Goal: Transaction & Acquisition: Purchase product/service

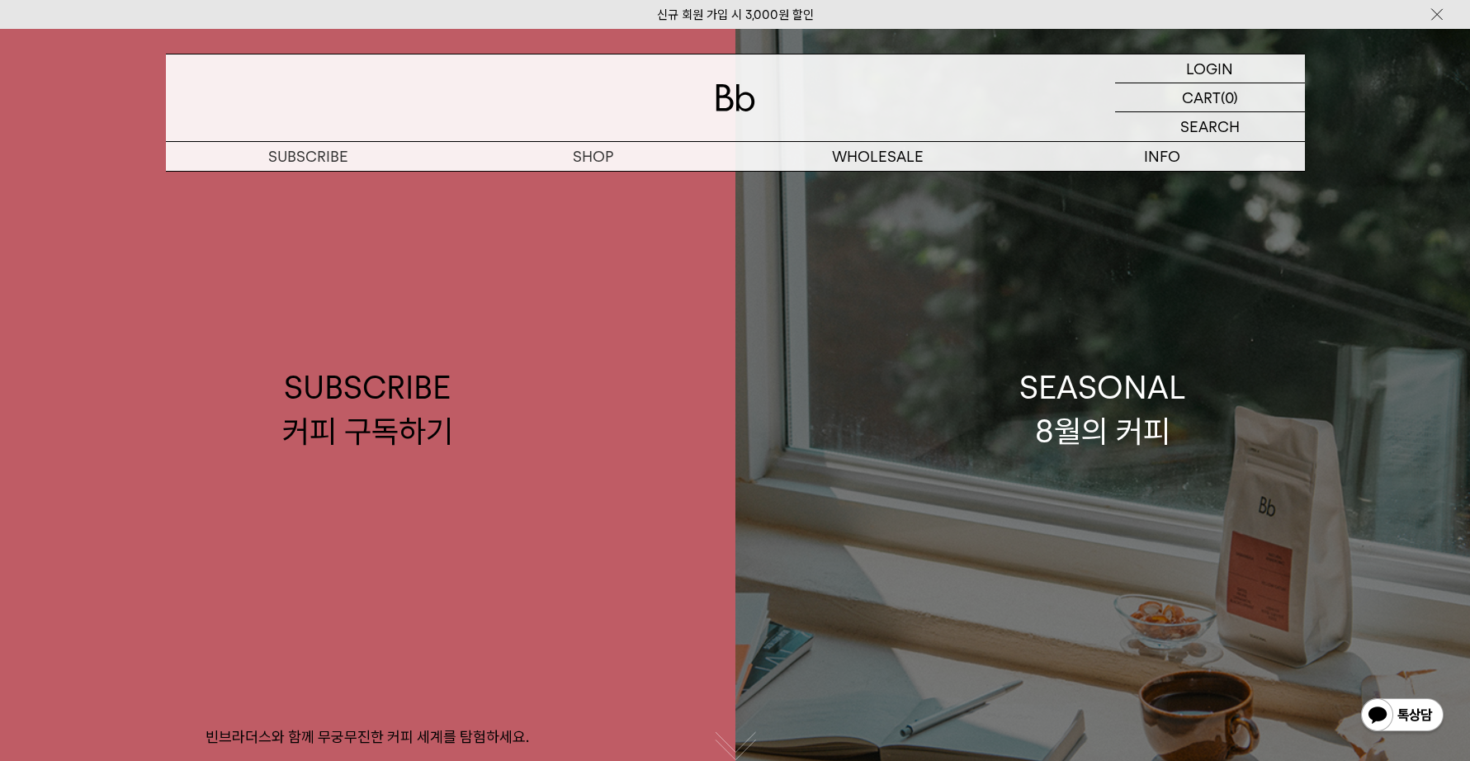
click at [1091, 316] on link "SEASONAL 8월의 커피" at bounding box center [1102, 409] width 735 height 761
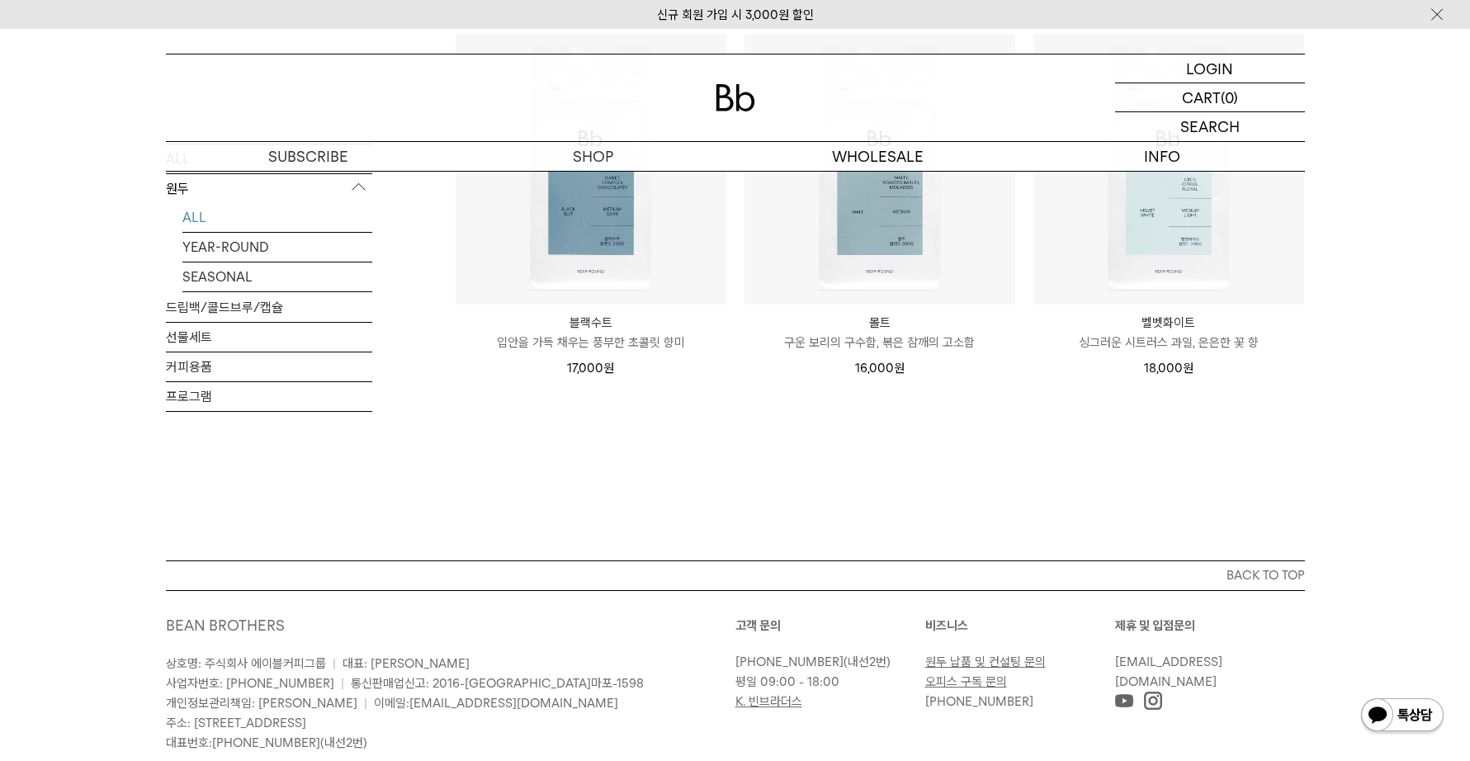
scroll to position [1297, 0]
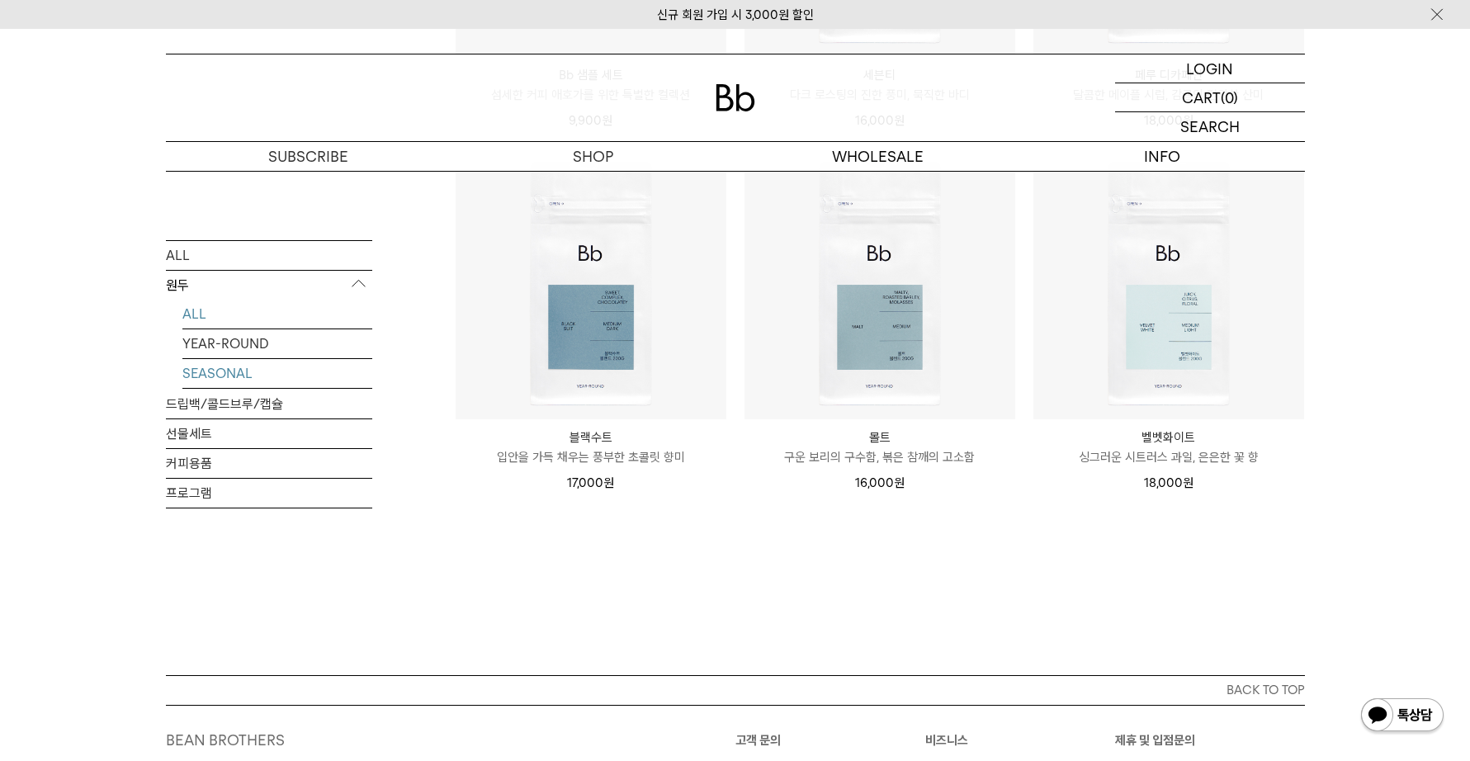
click at [243, 380] on link "SEASONAL" at bounding box center [277, 372] width 190 height 29
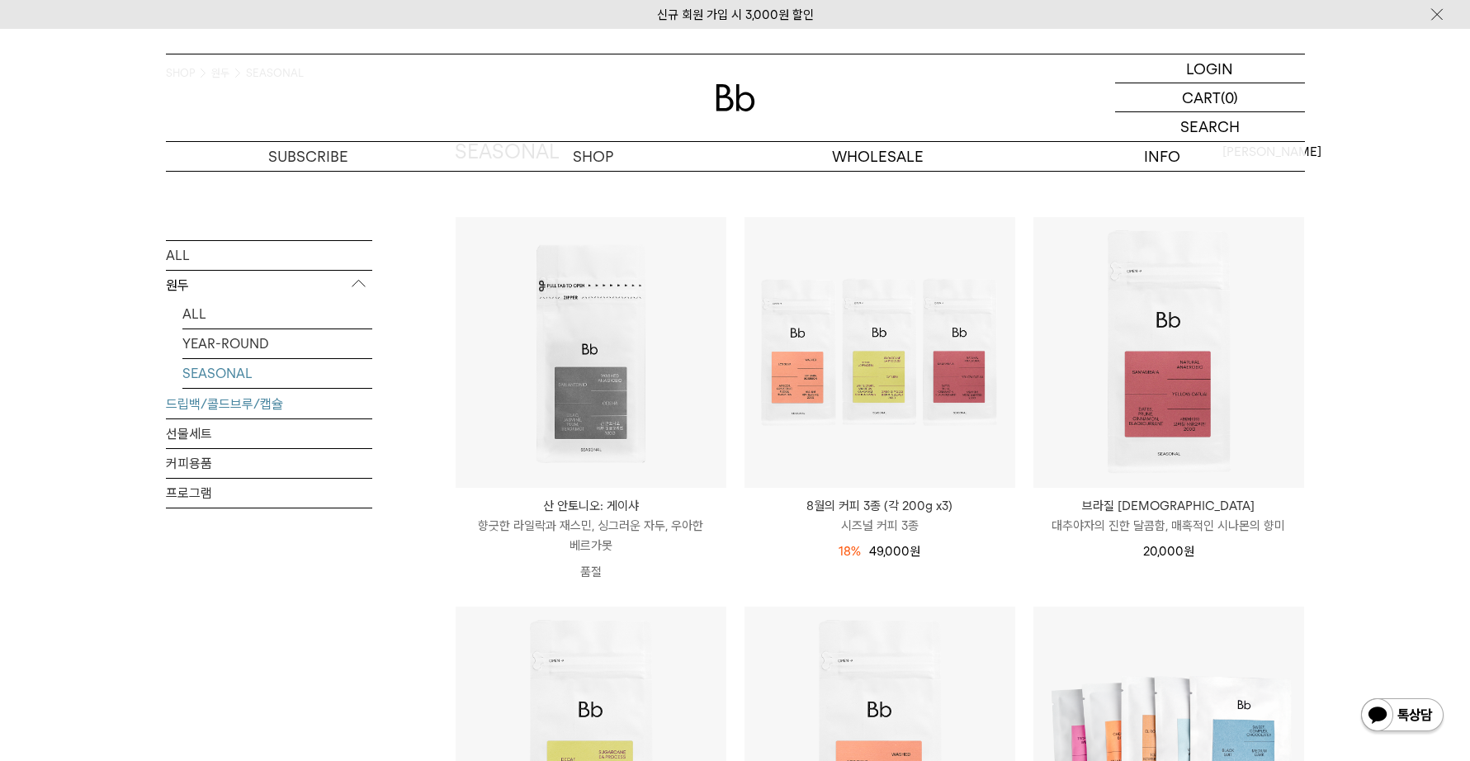
scroll to position [229, 0]
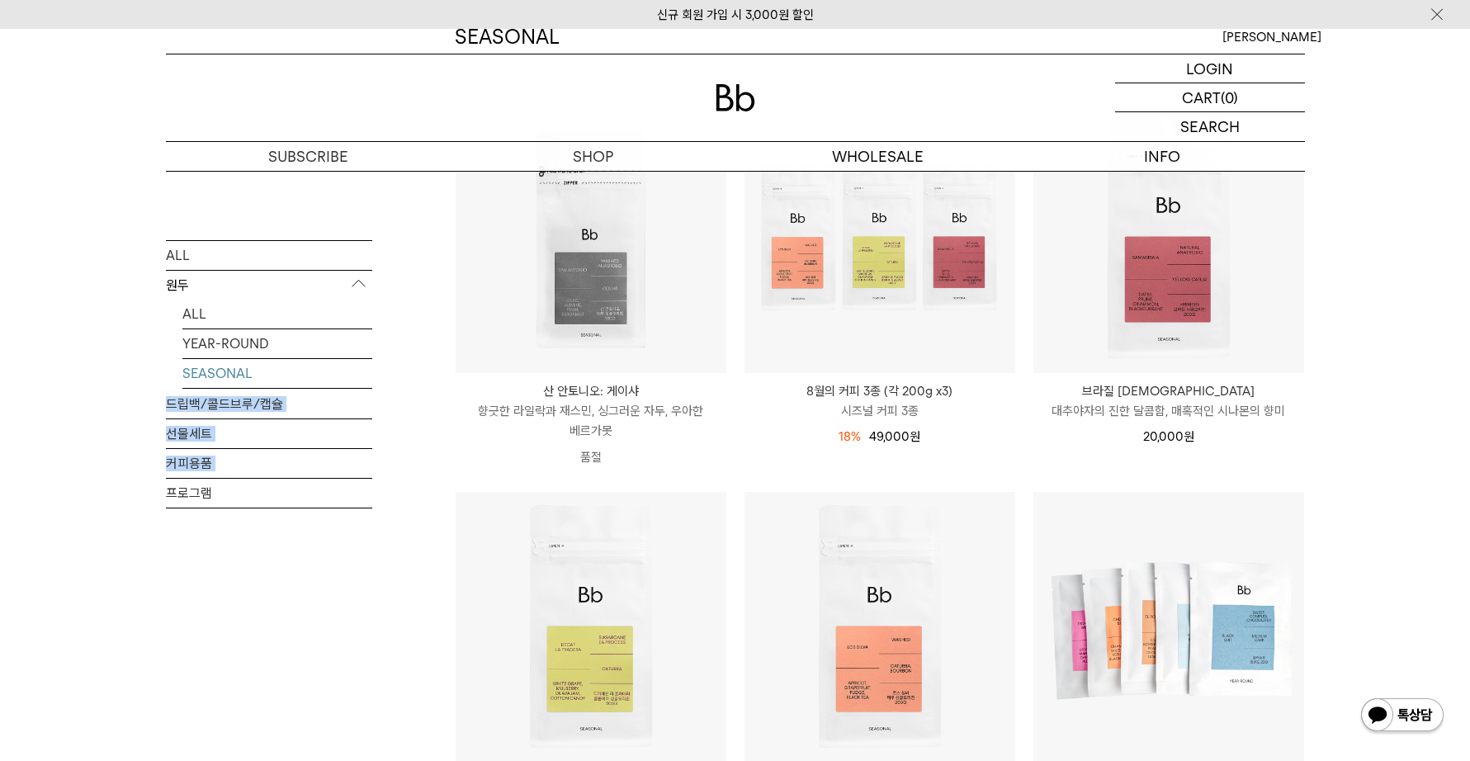
drag, startPoint x: 166, startPoint y: 376, endPoint x: 277, endPoint y: 371, distance: 111.5
click at [277, 371] on div "SHOP 원두 SEASONAL ALL 원두 ALL YEAR-ROUND SEASONAL 드립백/콜드브루/캡슐 선물세트 커피용품 프로그램 SEAS…" at bounding box center [735, 480] width 1189 height 1076
click at [118, 372] on div "SHOP 원두 SEASONAL ALL 원두 ALL YEAR-ROUND SEASONAL 드립백/콜드브루/캡슐 선물세트 커피용품 프로그램 SEAS…" at bounding box center [735, 480] width 1470 height 1076
drag, startPoint x: 157, startPoint y: 369, endPoint x: 149, endPoint y: 378, distance: 12.3
click at [149, 378] on div "SHOP 원두 SEASONAL ALL 원두 ALL YEAR-ROUND SEASONAL 드립백/콜드브루/캡슐 선물세트 커피용품 프로그램 SEAS…" at bounding box center [735, 480] width 1189 height 1076
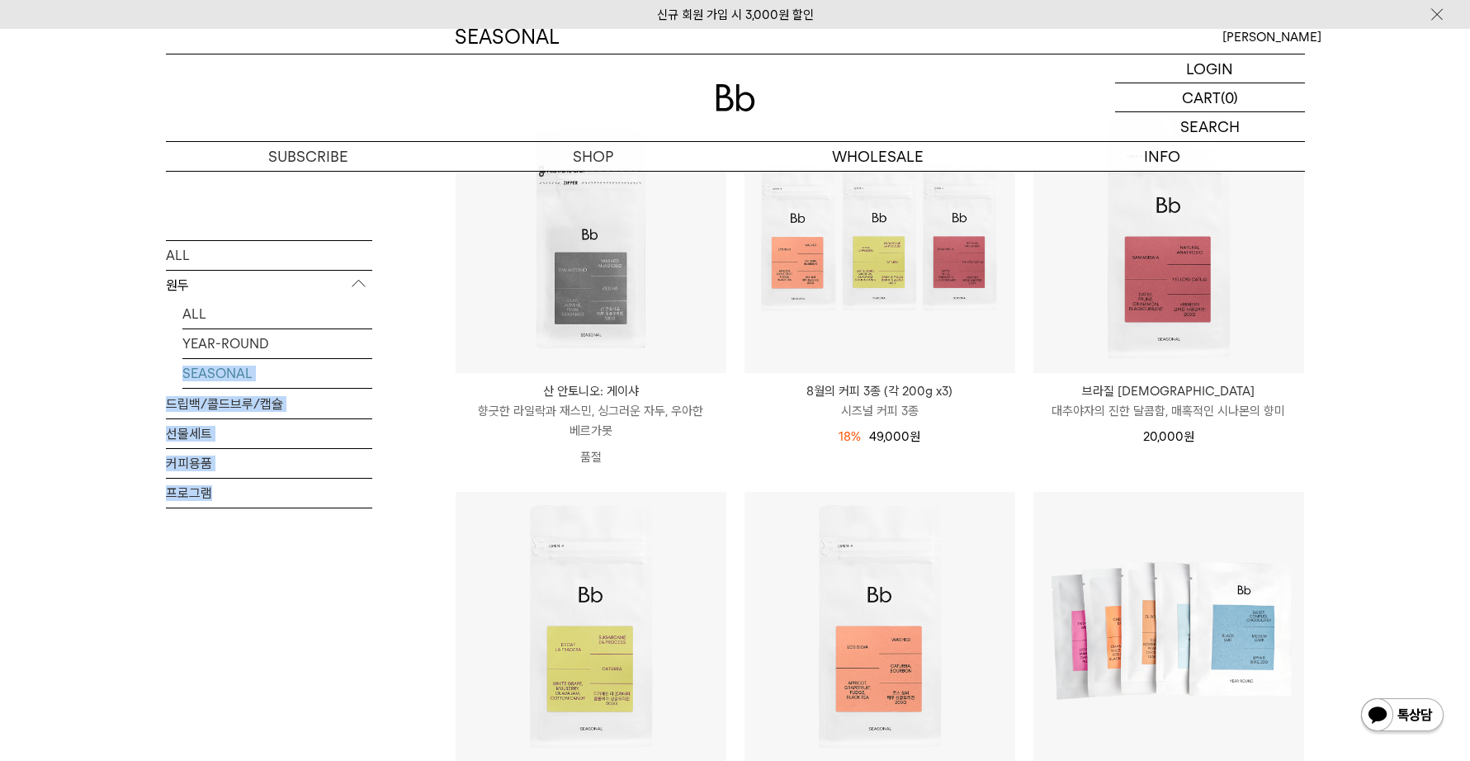
drag, startPoint x: 395, startPoint y: 369, endPoint x: 165, endPoint y: 376, distance: 229.5
click at [166, 376] on div "ALL 원두 ALL YEAR-ROUND SEASONAL 드립백/콜드브루/캡슐 선물세트 커피용품 프로그램 SEASONAL 상품 6 개" at bounding box center [735, 520] width 1139 height 996
click at [166, 376] on ul "ALL YEAR-ROUND SEASONAL" at bounding box center [269, 343] width 206 height 89
click at [190, 374] on div "SHOP 원두 SEASONAL ALL 원두 ALL YEAR-ROUND SEASONAL 드립백/콜드브루/캡슐 선물세트 커피용품 프로그램 SEAS…" at bounding box center [735, 480] width 1189 height 1076
click at [162, 374] on div "SHOP 원두 SEASONAL ALL 원두 ALL YEAR-ROUND SEASONAL 드립백/콜드브루/캡슐 선물세트 커피용품 프로그램 SEAS…" at bounding box center [735, 480] width 1189 height 1076
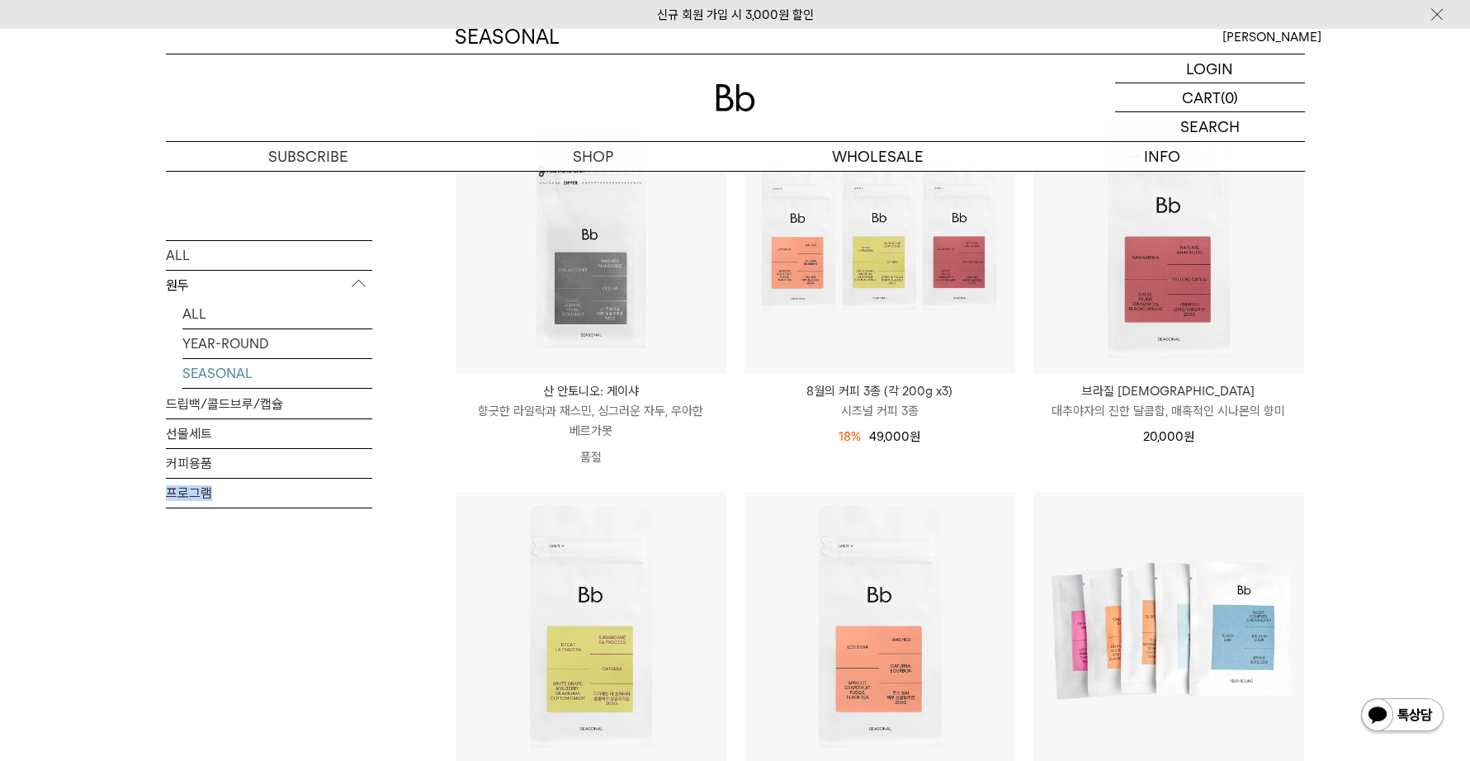
click at [161, 374] on div "SHOP 원두 SEASONAL ALL 원두 ALL YEAR-ROUND SEASONAL 드립백/콜드브루/캡슐 선물세트 커피용품 프로그램 SEAS…" at bounding box center [735, 480] width 1189 height 1076
